Goal: Communication & Community: Participate in discussion

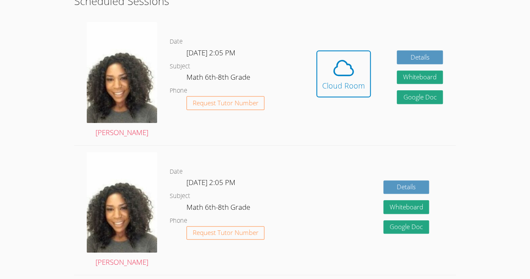
scroll to position [226, 0]
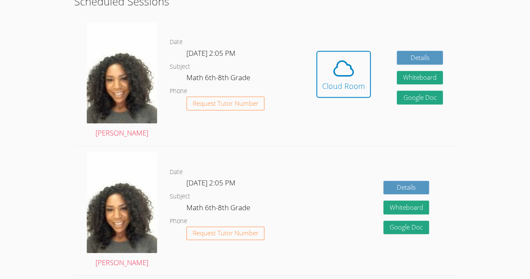
click at [316, 76] on div "Hidden Cloud Room Details Whiteboard Hidden Google Doc" at bounding box center [380, 81] width 153 height 130
click at [343, 46] on div "Hidden Cloud Room Details Whiteboard Hidden Google Doc" at bounding box center [380, 81] width 153 height 130
click at [349, 91] on div "Cloud Room" at bounding box center [343, 86] width 43 height 12
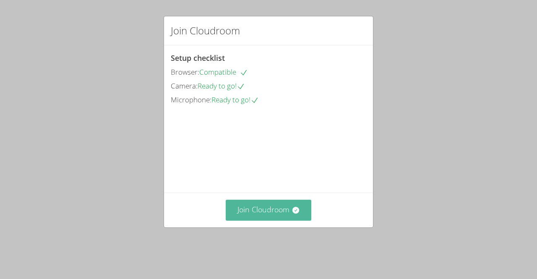
click at [299, 220] on button "Join Cloudroom" at bounding box center [269, 210] width 86 height 21
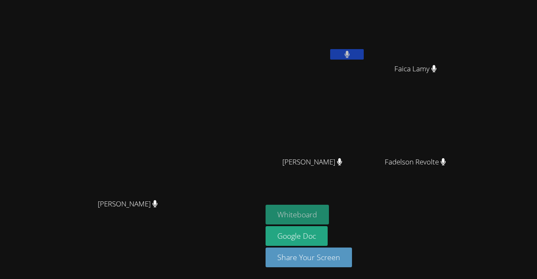
click at [329, 213] on button "Whiteboard" at bounding box center [296, 215] width 63 height 20
click at [158, 207] on icon at bounding box center [155, 203] width 5 height 7
click at [363, 57] on button at bounding box center [347, 54] width 34 height 10
click at [363, 60] on div at bounding box center [347, 55] width 34 height 13
click at [363, 54] on button at bounding box center [347, 54] width 34 height 10
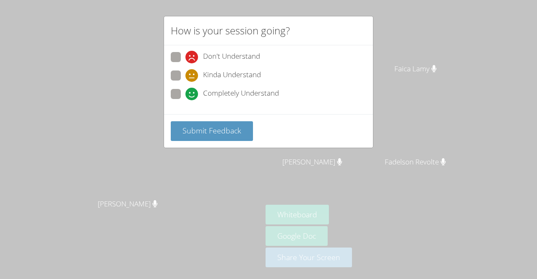
click at [216, 91] on span "Completely Understand" at bounding box center [241, 94] width 76 height 13
click at [192, 91] on input "Completely Understand" at bounding box center [188, 92] width 7 height 7
radio input "true"
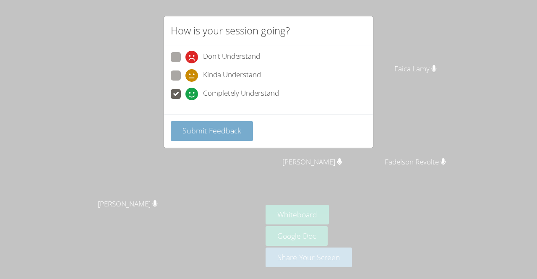
click at [224, 122] on button "Submit Feedback" at bounding box center [212, 131] width 82 height 20
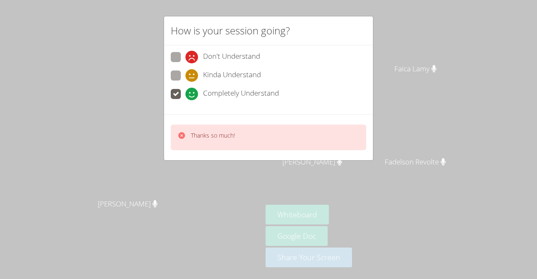
click at [217, 94] on span "Completely Understand" at bounding box center [241, 94] width 76 height 13
click at [192, 94] on input "Completely Understand" at bounding box center [188, 92] width 7 height 7
click at [214, 182] on div "How is your session going? Don't Understand Kinda Understand Completely Underst…" at bounding box center [268, 139] width 537 height 279
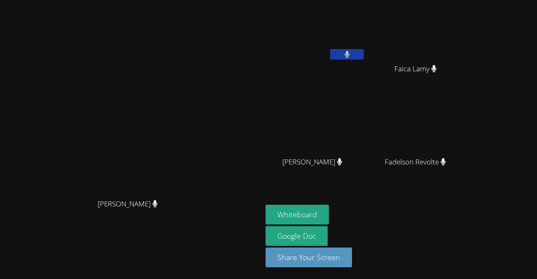
click at [363, 58] on button at bounding box center [347, 54] width 34 height 10
click at [351, 52] on icon at bounding box center [347, 54] width 9 height 7
click at [363, 56] on button at bounding box center [347, 54] width 34 height 10
click at [363, 51] on button at bounding box center [347, 54] width 34 height 10
click at [363, 58] on button at bounding box center [347, 54] width 34 height 10
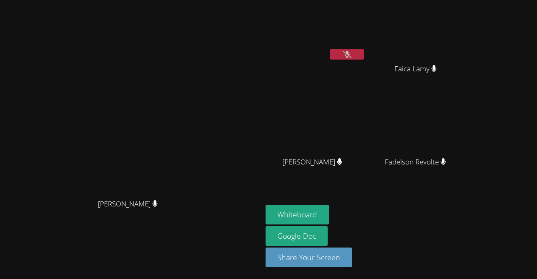
click at [363, 58] on button at bounding box center [347, 54] width 34 height 10
click at [365, 44] on video at bounding box center [315, 31] width 100 height 56
click at [363, 33] on video at bounding box center [315, 31] width 100 height 56
